Goal: Information Seeking & Learning: Find specific fact

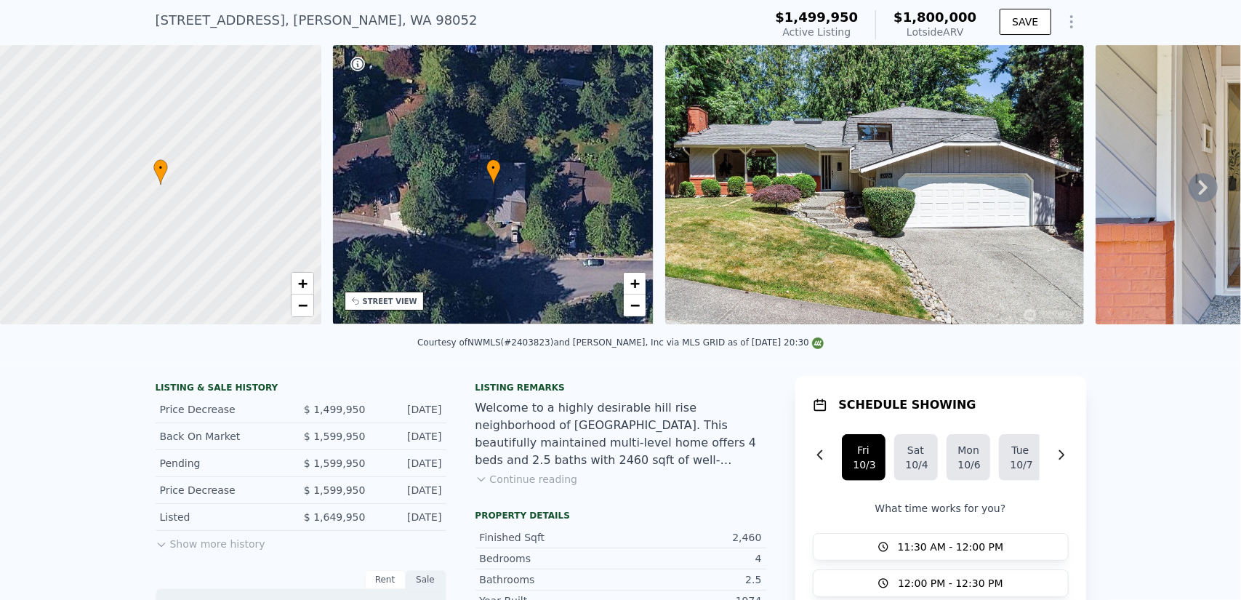
scroll to position [140, 0]
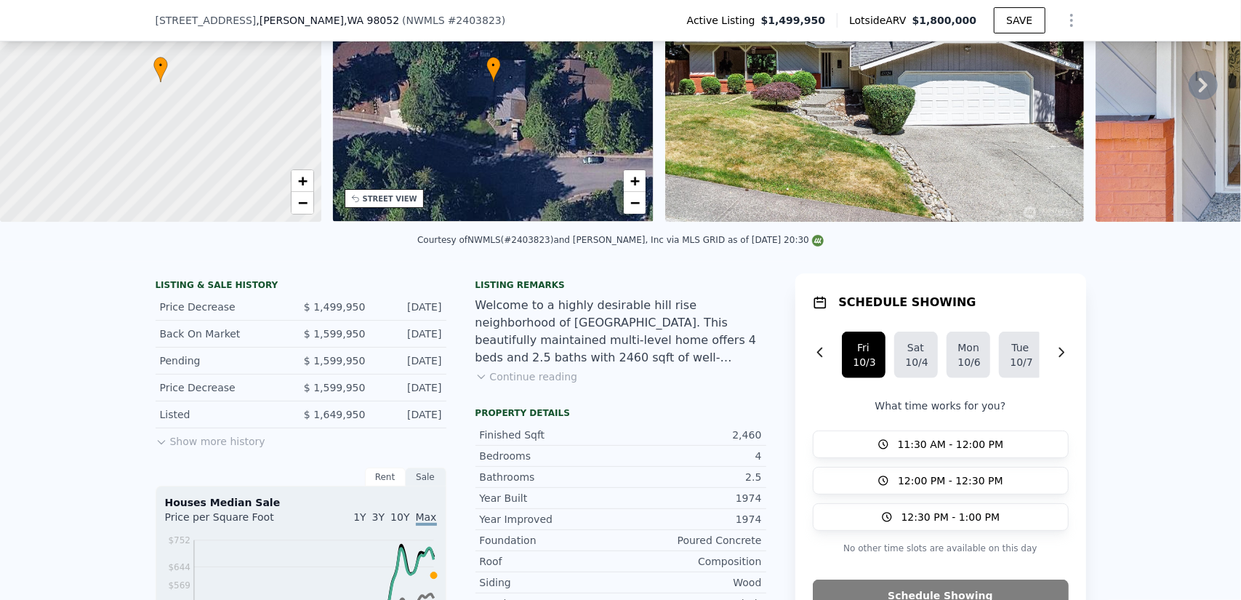
click at [215, 448] on button "Show more history" at bounding box center [211, 438] width 110 height 20
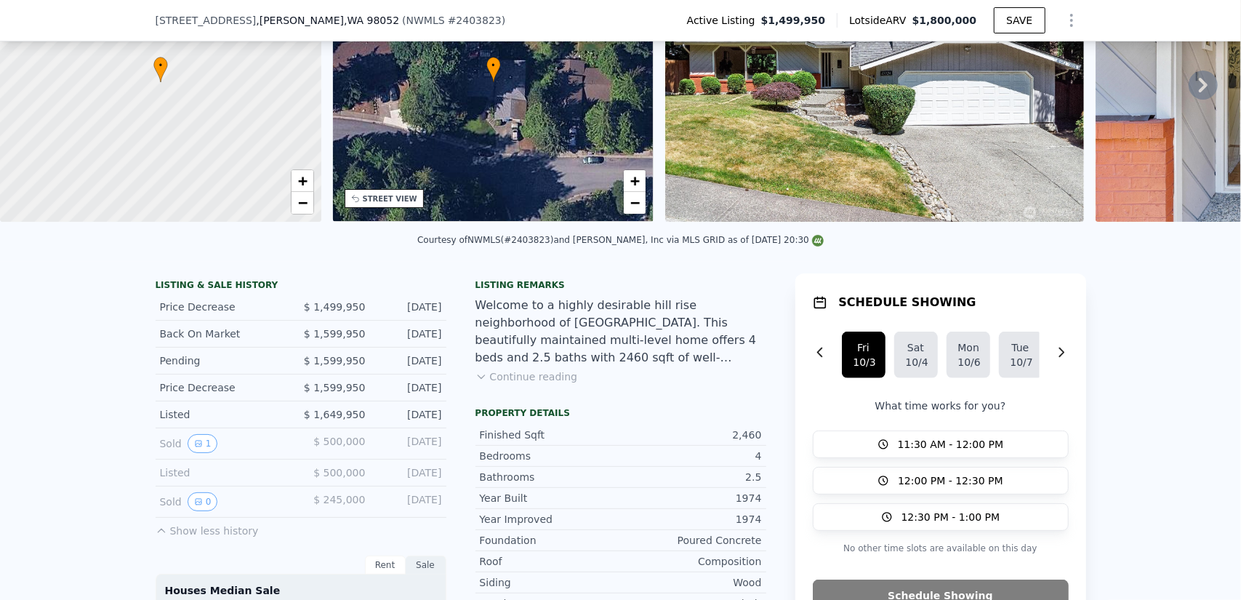
scroll to position [358, 0]
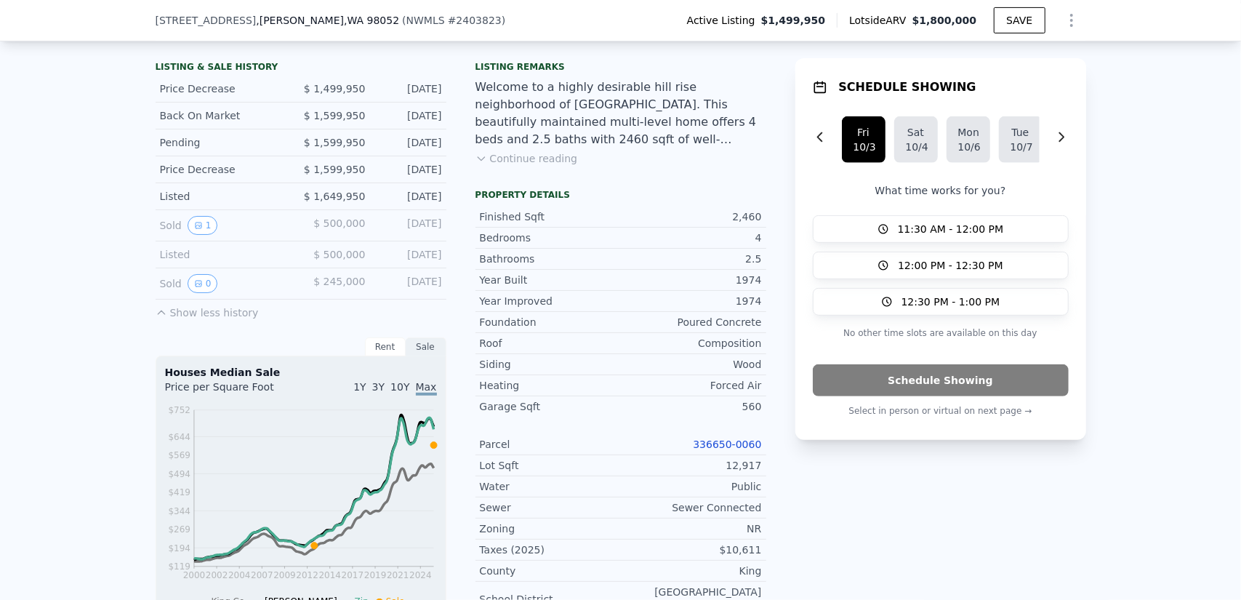
click at [754, 221] on div "2,460" at bounding box center [691, 216] width 141 height 15
click at [742, 222] on div "2,460" at bounding box center [691, 216] width 141 height 15
copy div "2,460"
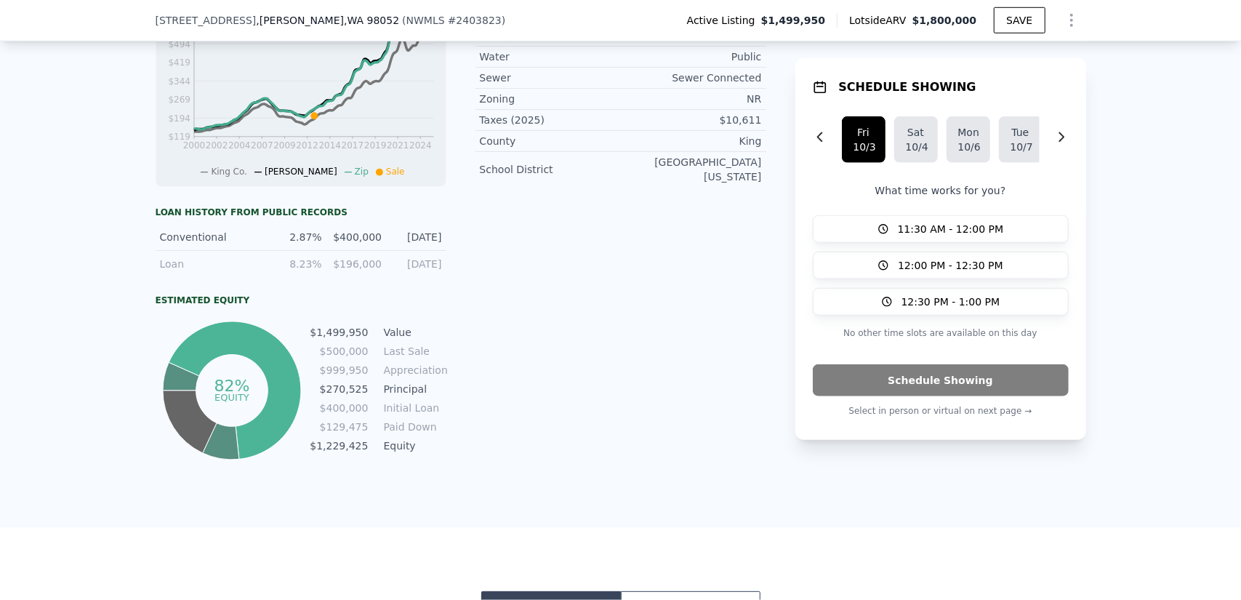
scroll to position [794, 0]
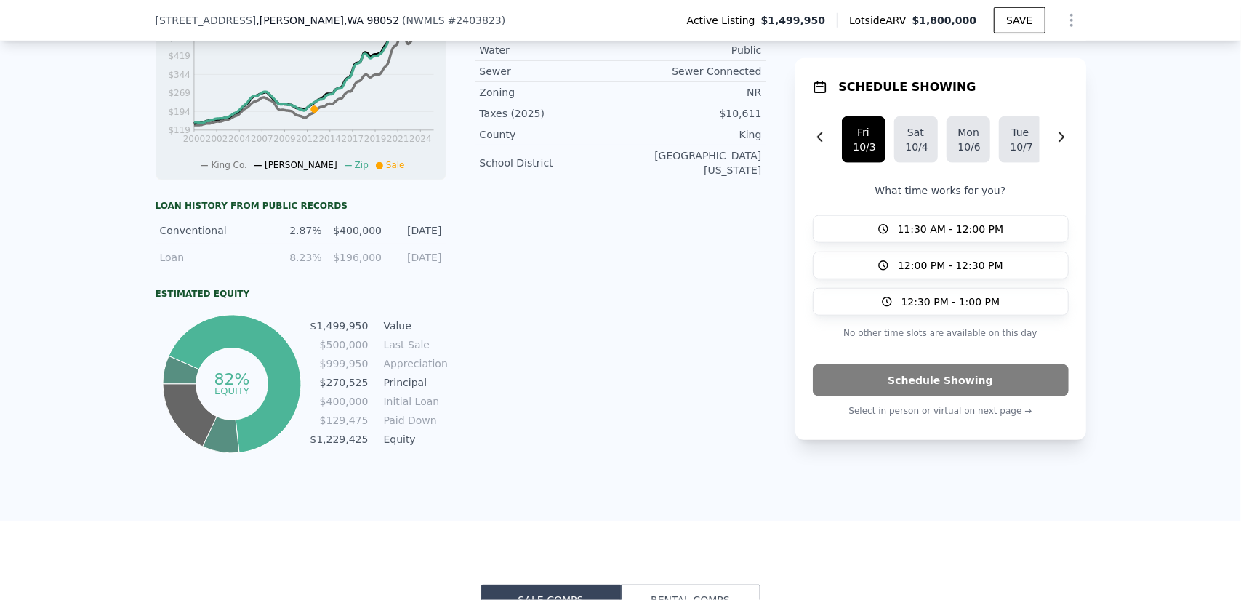
click at [360, 238] on div "$400,000" at bounding box center [356, 230] width 51 height 15
click at [368, 265] on div "$196,000" at bounding box center [356, 257] width 51 height 15
copy div "196,000"
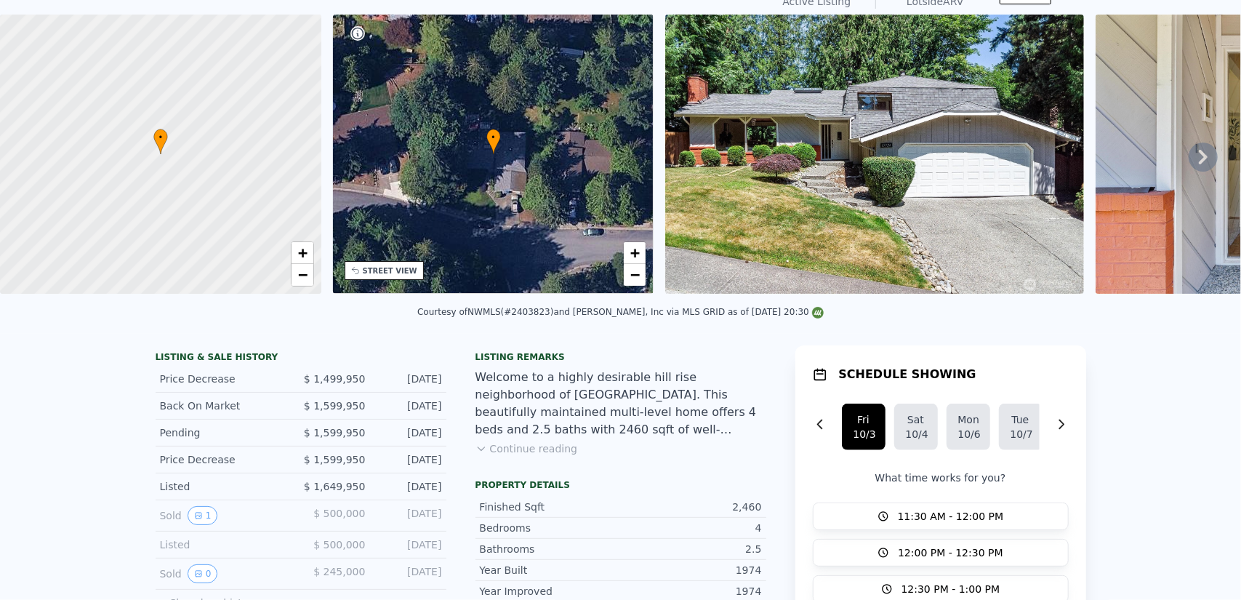
scroll to position [5, 0]
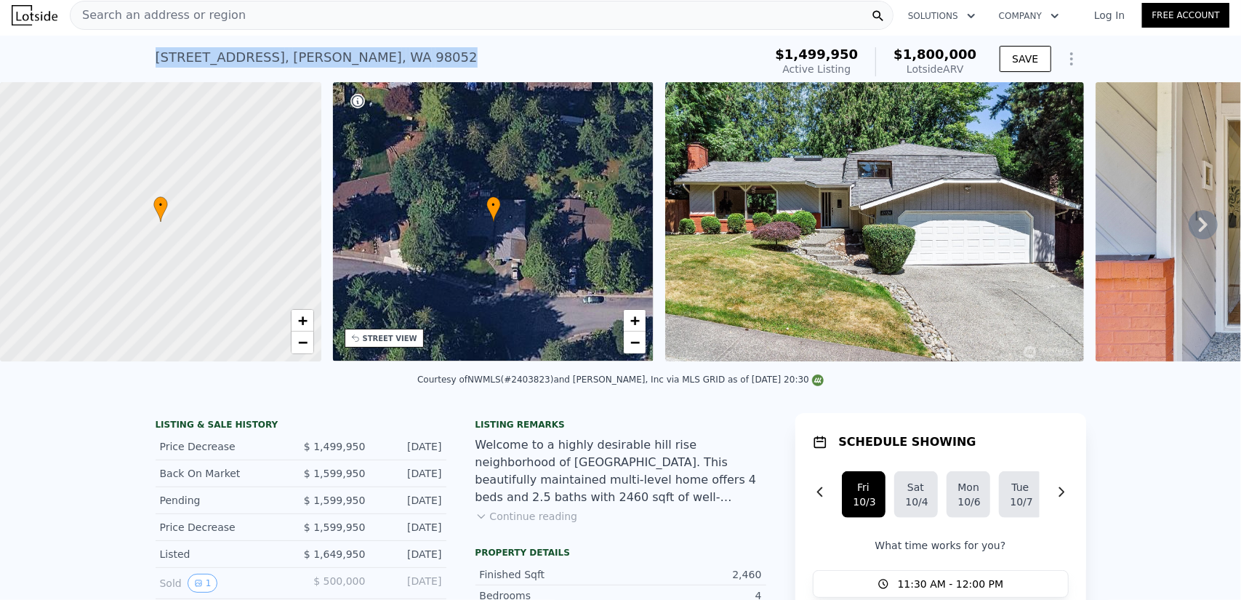
drag, startPoint x: 407, startPoint y: 65, endPoint x: 142, endPoint y: 60, distance: 264.6
click at [142, 60] on div "[STREET_ADDRESS] Active at $1.500m (~ARV $1.800m ) $1,499,950 Active Listing $1…" at bounding box center [620, 59] width 1241 height 47
copy div "[STREET_ADDRESS]"
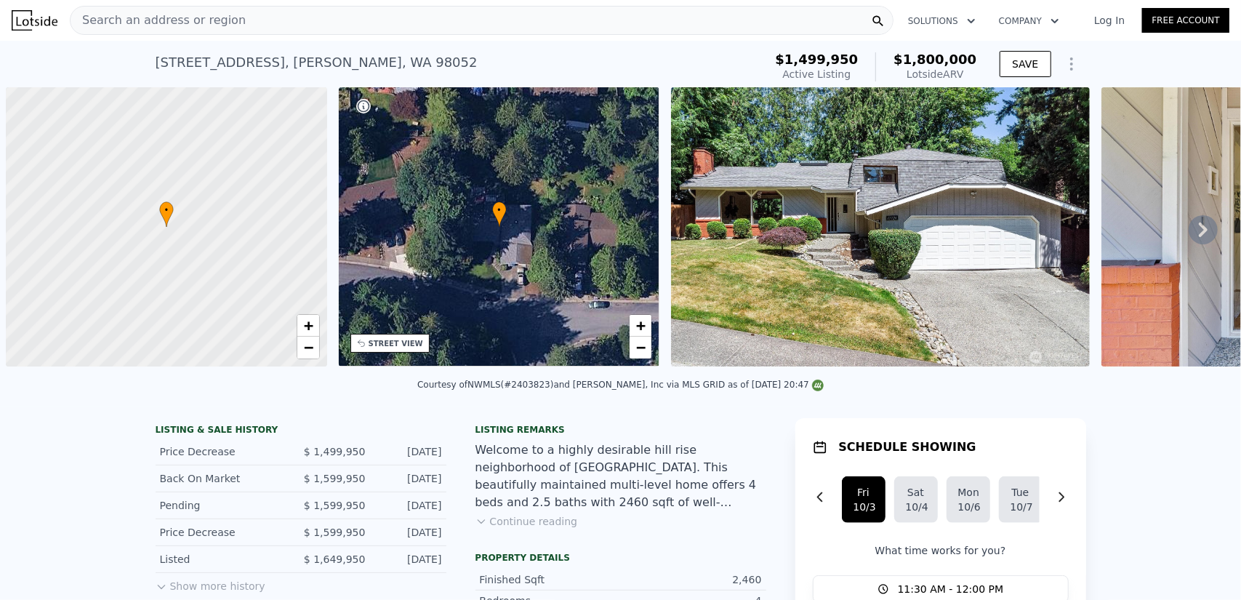
click at [826, 297] on img at bounding box center [880, 226] width 419 height 279
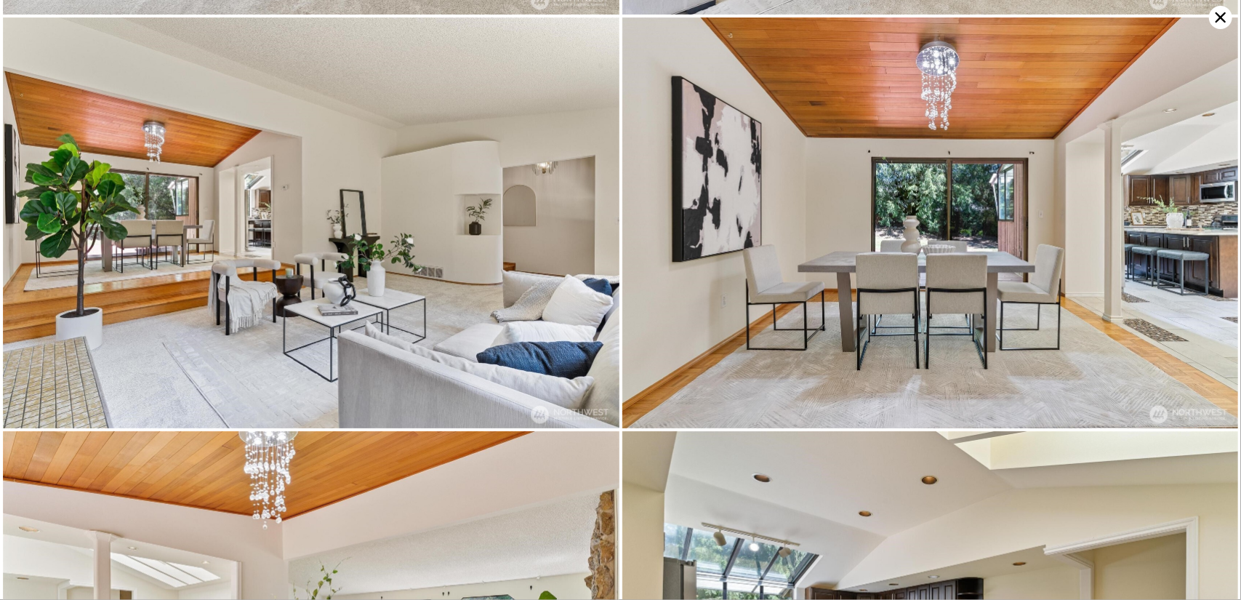
scroll to position [820, 0]
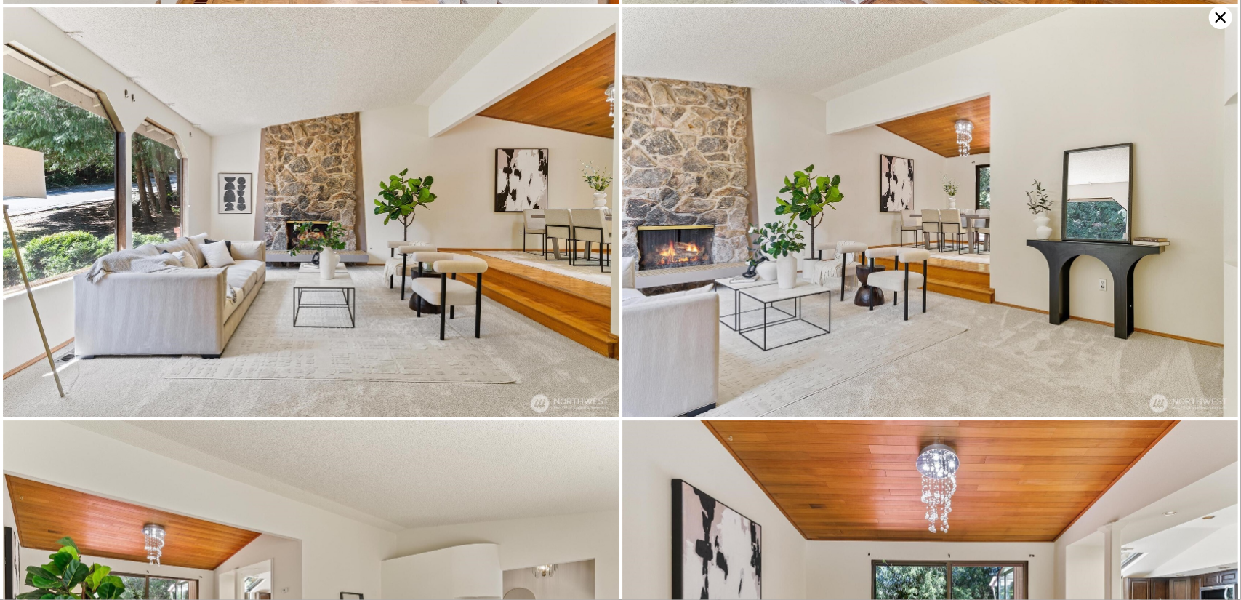
click at [1222, 24] on icon at bounding box center [1220, 17] width 23 height 23
